Goal: Information Seeking & Learning: Learn about a topic

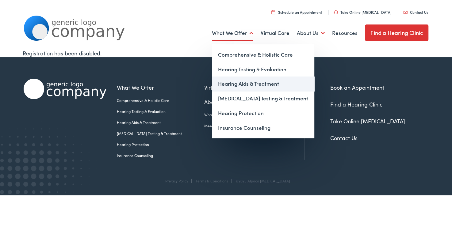
click at [255, 87] on link "Hearing Aids & Treatment" at bounding box center [263, 84] width 102 height 15
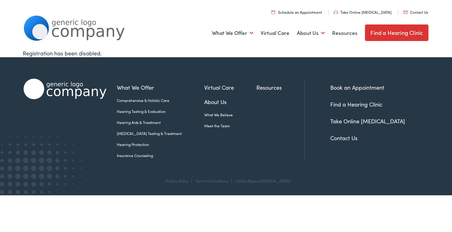
click at [210, 126] on link "Meet the Team" at bounding box center [230, 126] width 52 height 6
